Goal: Task Accomplishment & Management: Use online tool/utility

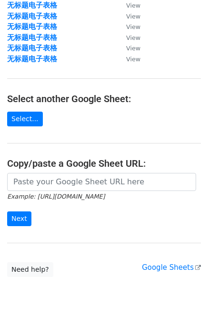
scroll to position [95, 0]
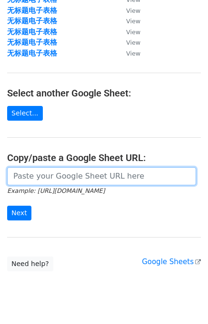
click at [49, 180] on input "url" at bounding box center [101, 176] width 189 height 18
paste input "[URL][DOMAIN_NAME]"
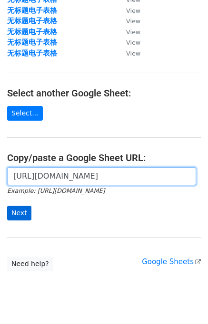
type input "[URL][DOMAIN_NAME]"
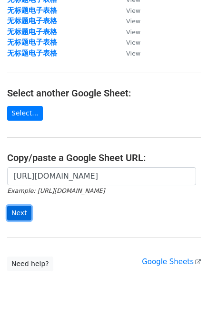
click at [19, 212] on input "Next" at bounding box center [19, 213] width 24 height 15
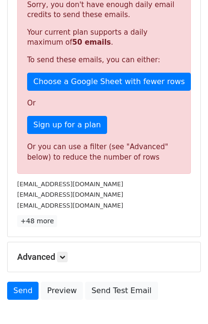
scroll to position [229, 0]
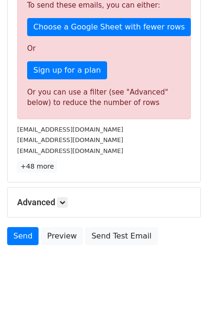
click at [103, 200] on h5 "Advanced" at bounding box center [104, 202] width 174 height 10
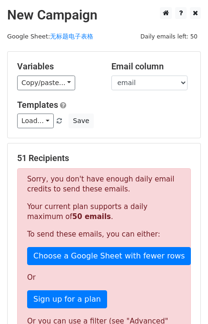
scroll to position [0, 0]
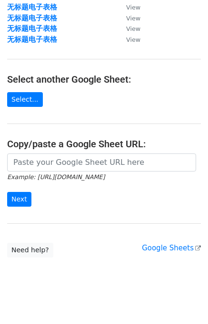
scroll to position [117, 0]
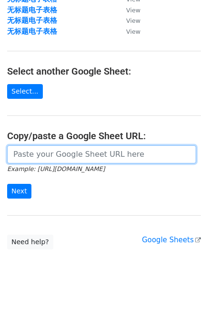
click at [49, 156] on input "url" at bounding box center [101, 154] width 189 height 18
paste input "[URL][DOMAIN_NAME]"
type input "[URL][DOMAIN_NAME]"
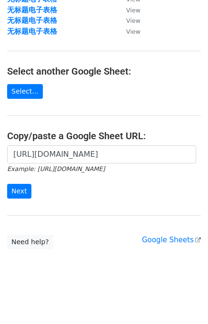
click at [19, 182] on form "[URL][DOMAIN_NAME] Example: [URL][DOMAIN_NAME] Next" at bounding box center [103, 171] width 193 height 53
click at [19, 189] on input "Next" at bounding box center [19, 191] width 24 height 15
